Goal: Navigation & Orientation: Find specific page/section

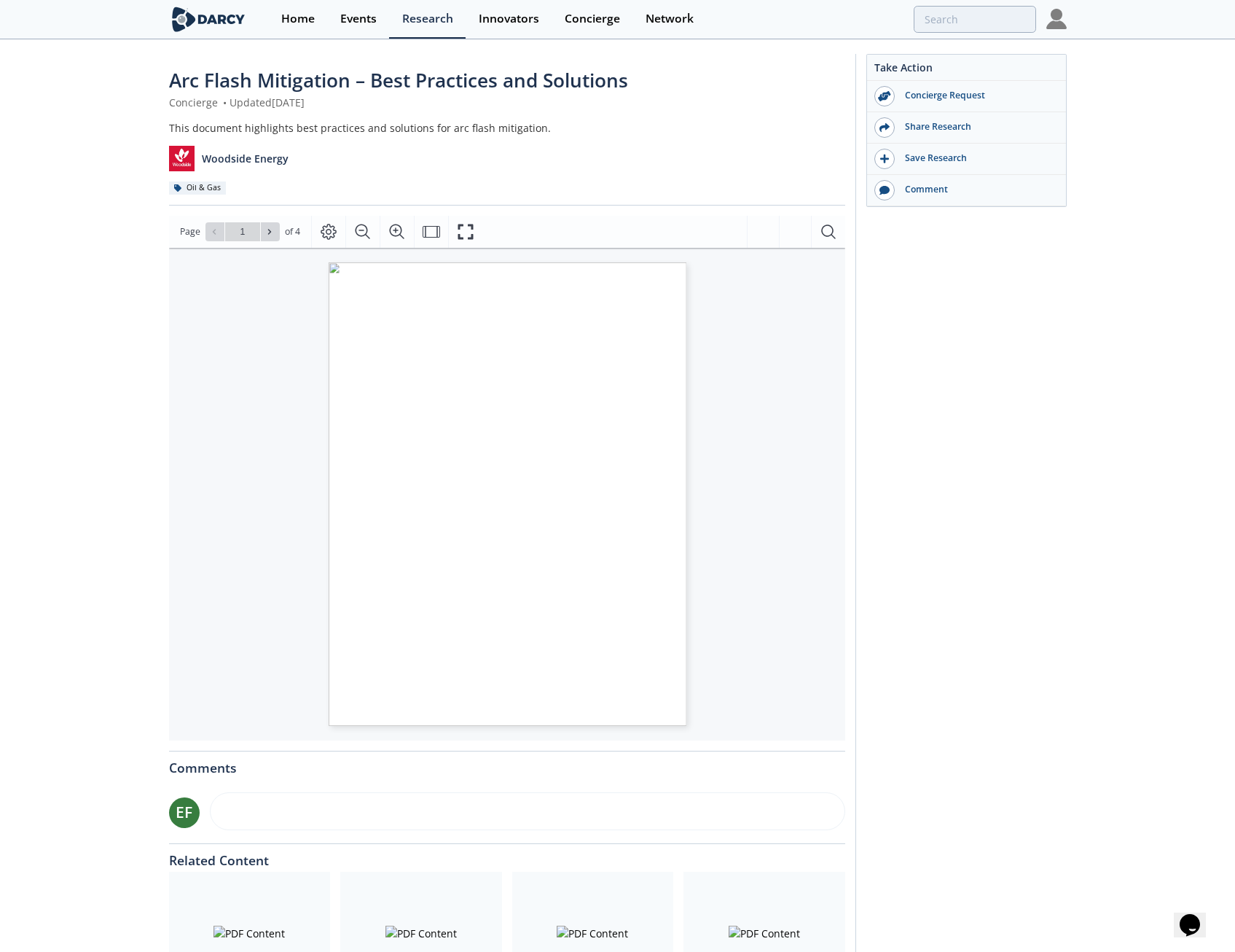
click at [1060, 13] on img at bounding box center [1056, 18] width 20 height 20
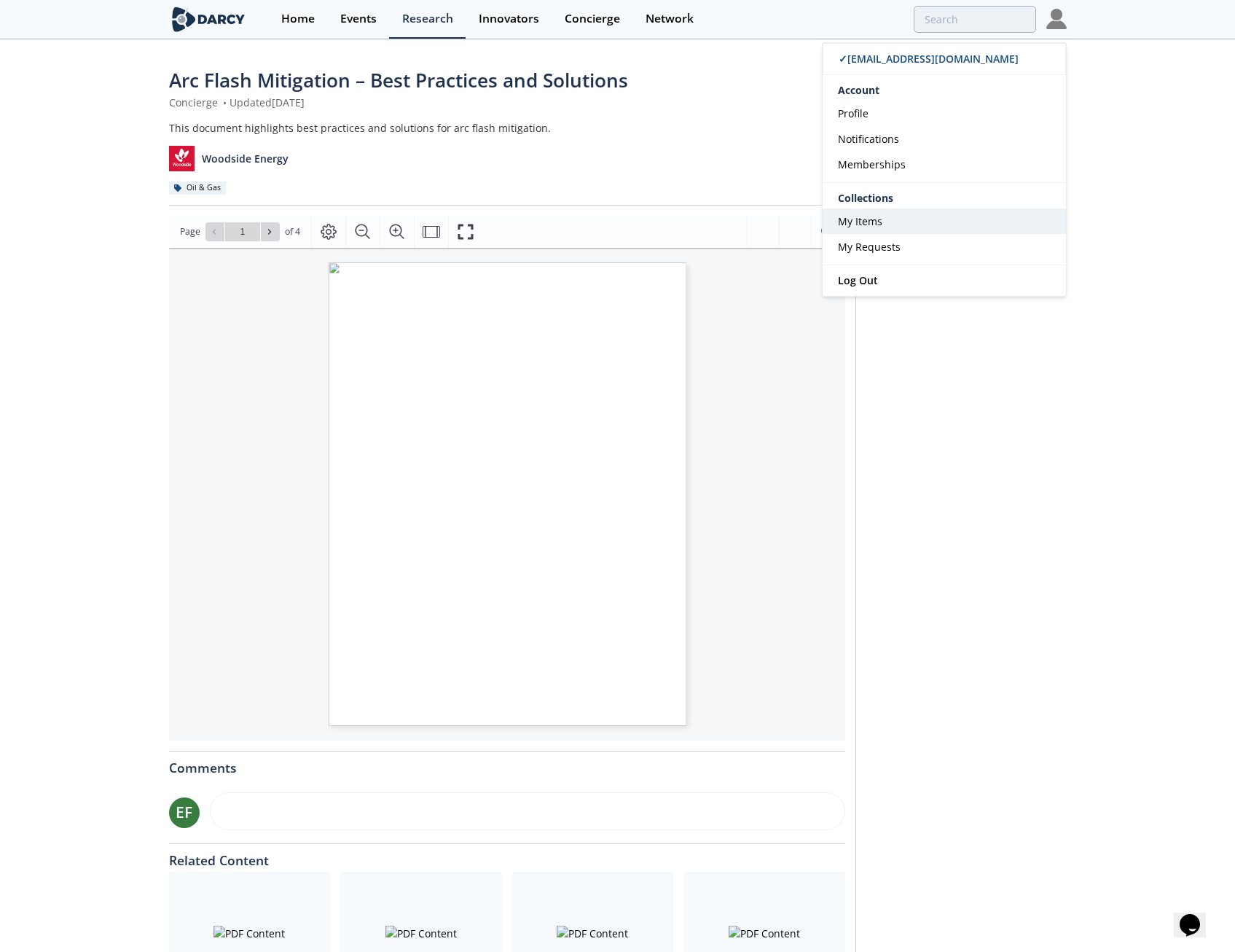
click at [872, 227] on span "My Items" at bounding box center [860, 221] width 44 height 13
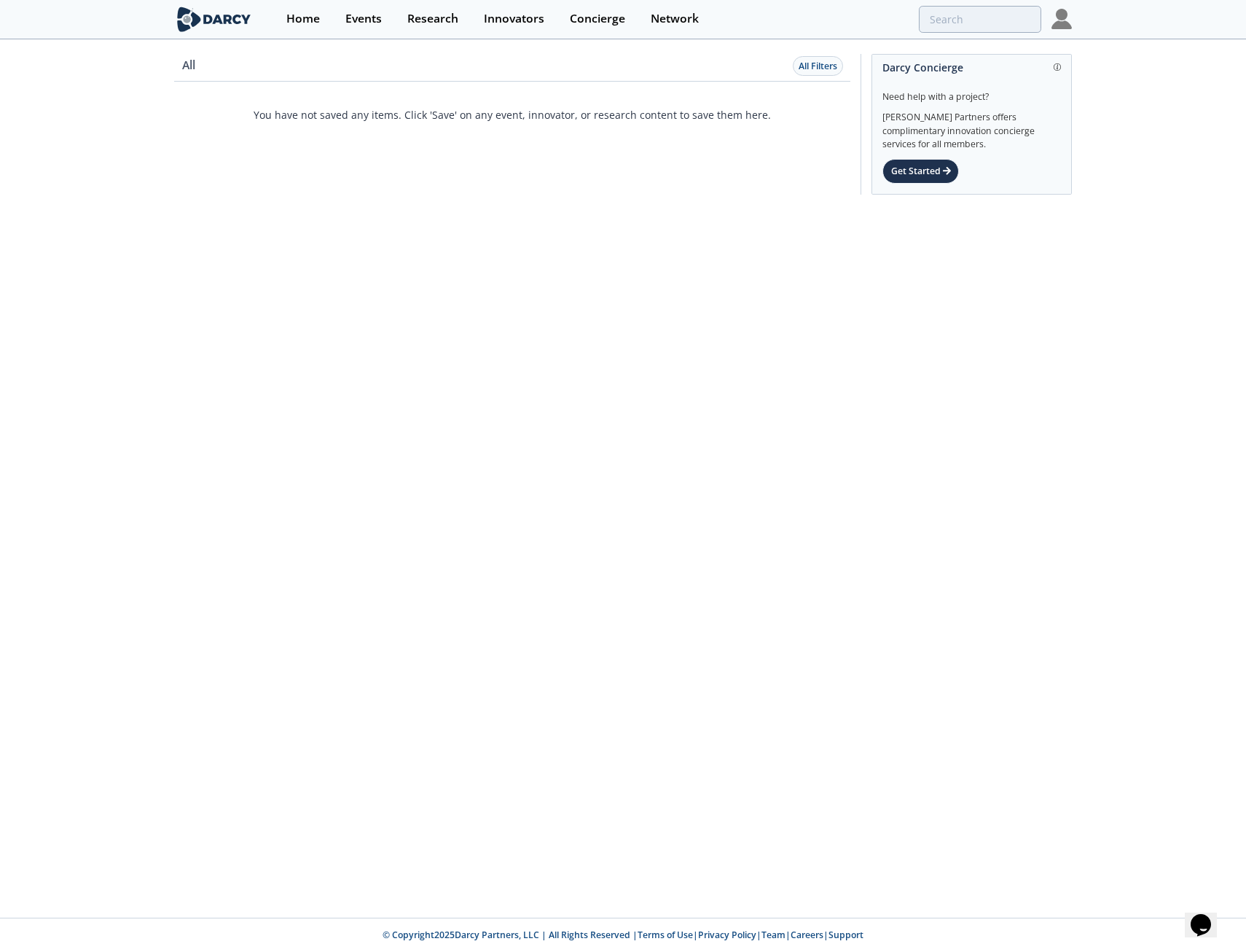
click at [1050, 16] on div "Home Events Research Innovators Concierge Network ✓ [EMAIL_ADDRESS][DOMAIN_NAME…" at bounding box center [673, 19] width 797 height 38
click at [1058, 16] on img at bounding box center [1061, 18] width 20 height 20
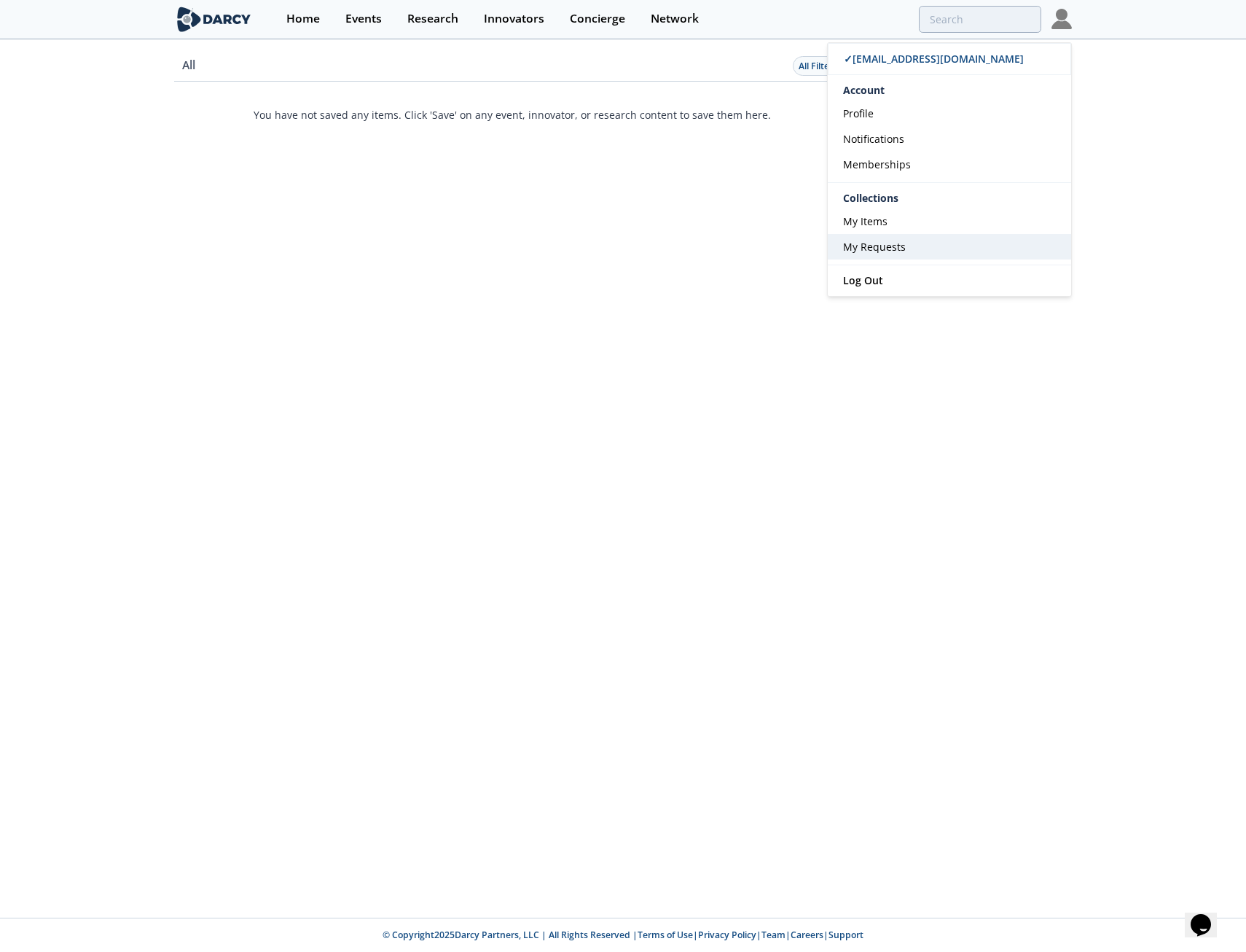
click at [890, 241] on span "My Requests" at bounding box center [873, 246] width 62 height 13
